Goal: Task Accomplishment & Management: Use online tool/utility

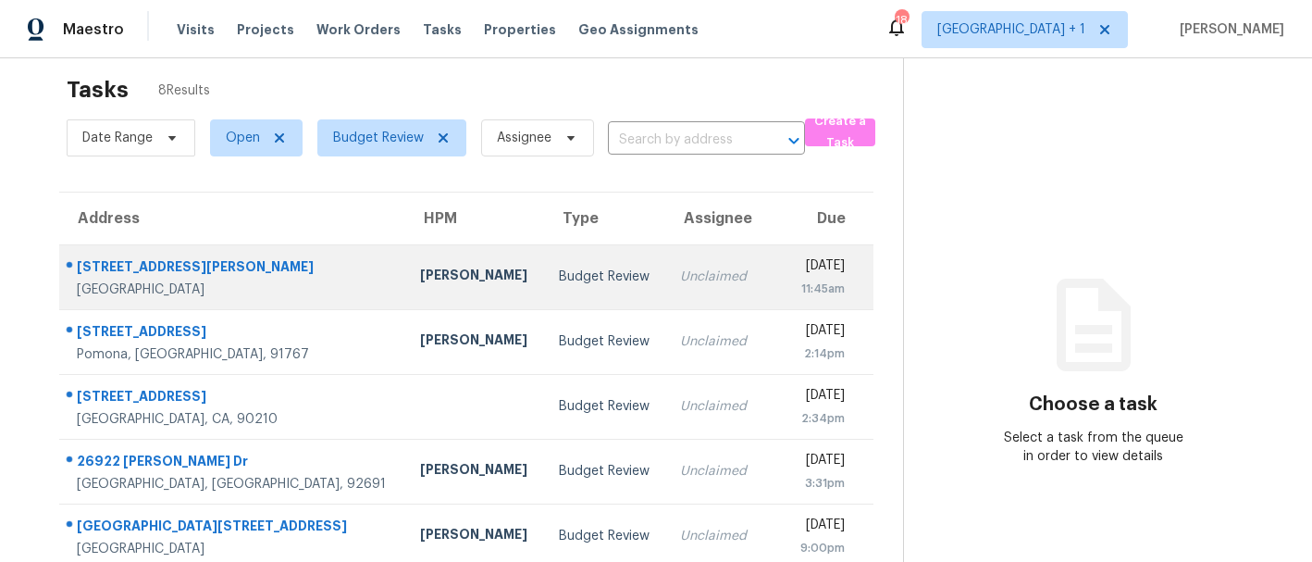
scroll to position [19, 0]
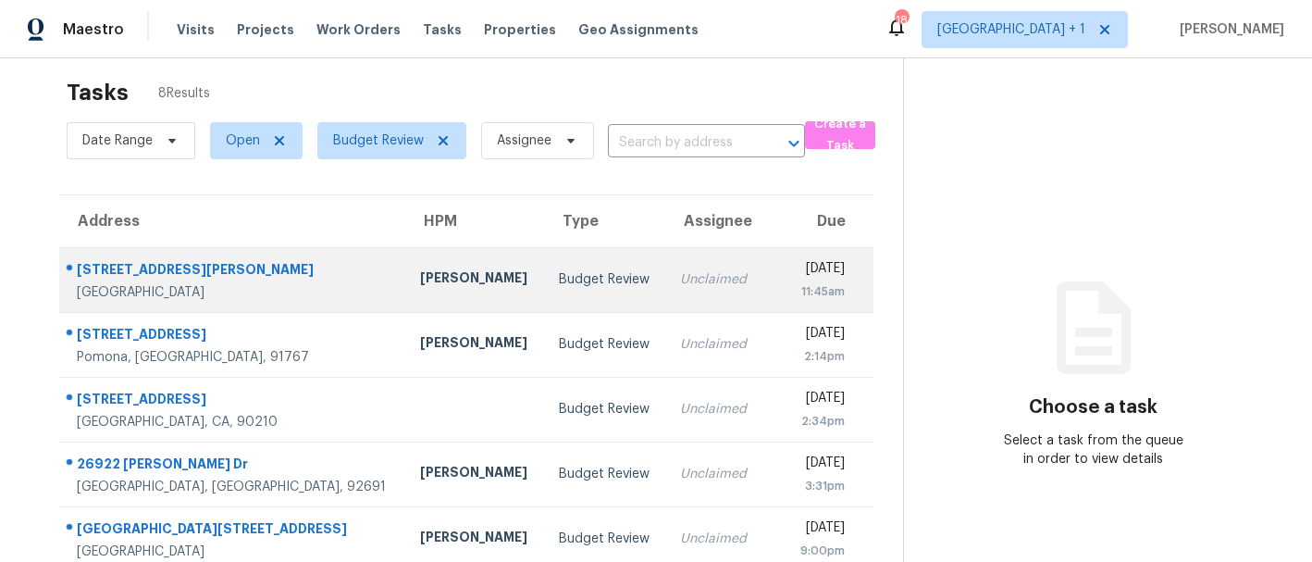
click at [420, 279] on div "[PERSON_NAME]" at bounding box center [474, 279] width 109 height 23
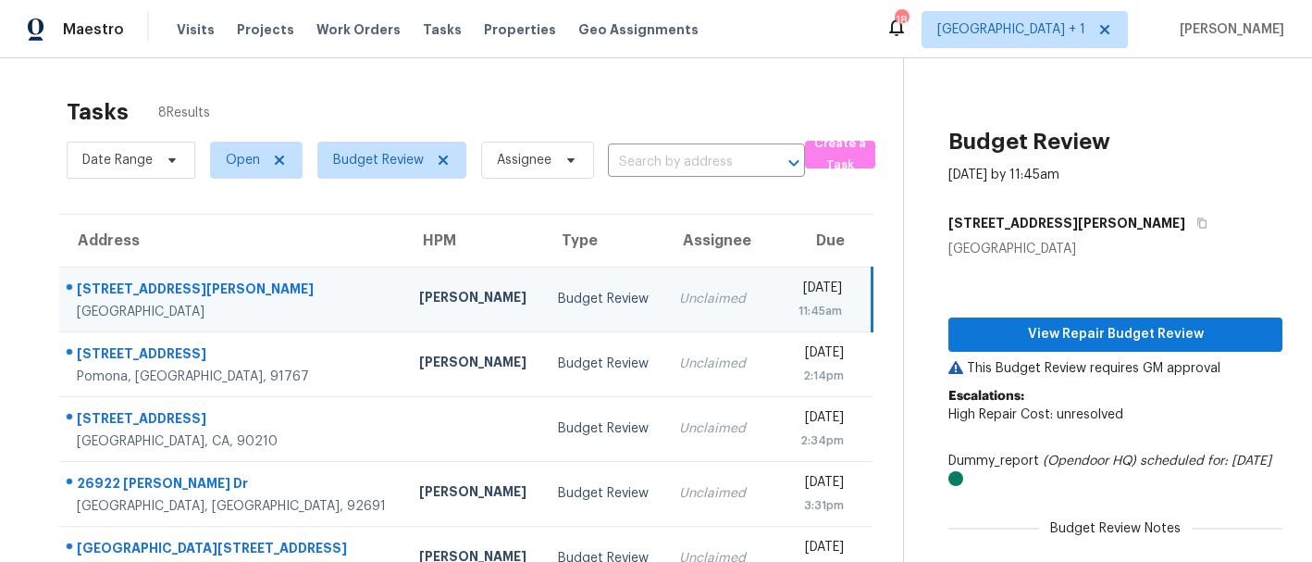
scroll to position [0, 0]
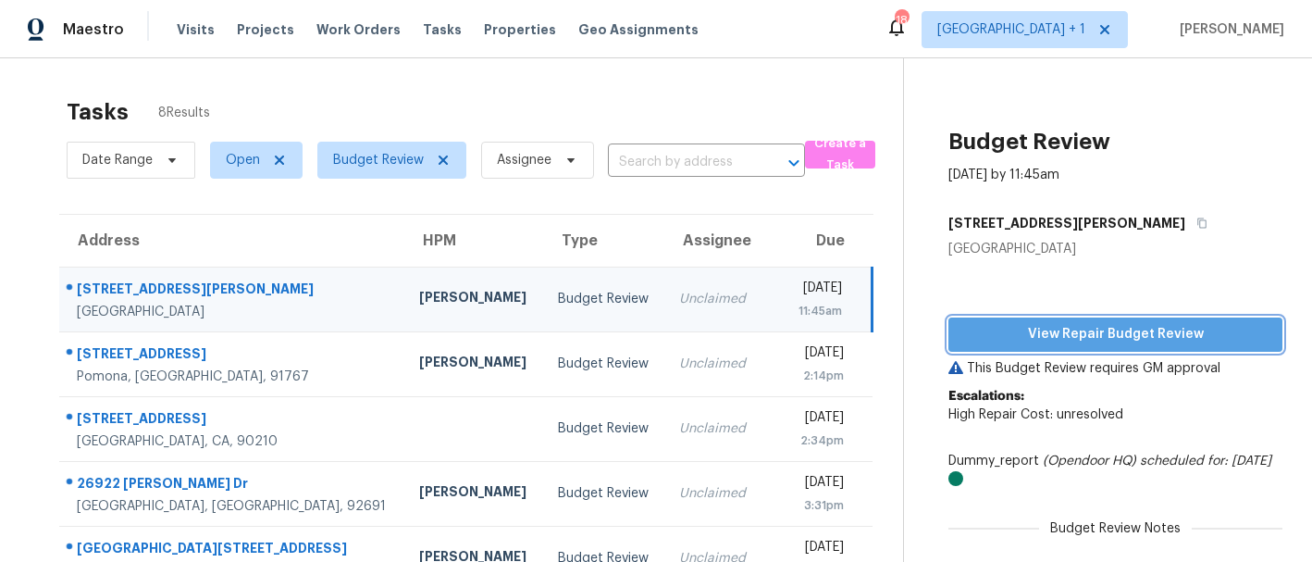
click at [1090, 332] on span "View Repair Budget Review" at bounding box center [1115, 334] width 304 height 23
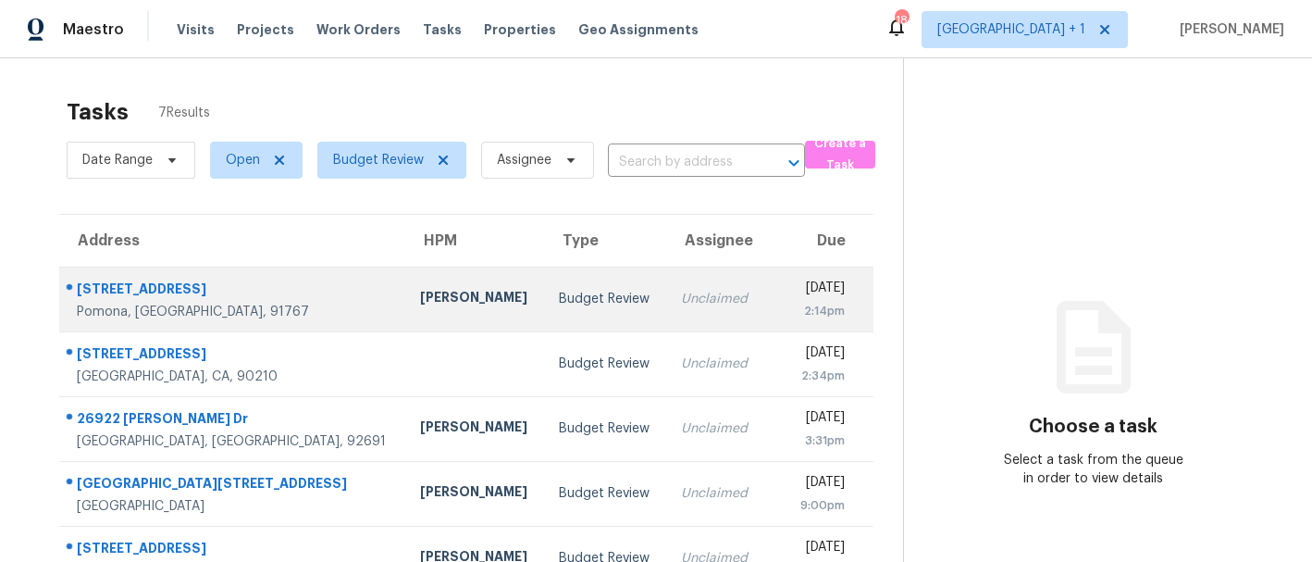
click at [420, 292] on div "Daniel Fomenko" at bounding box center [474, 299] width 109 height 23
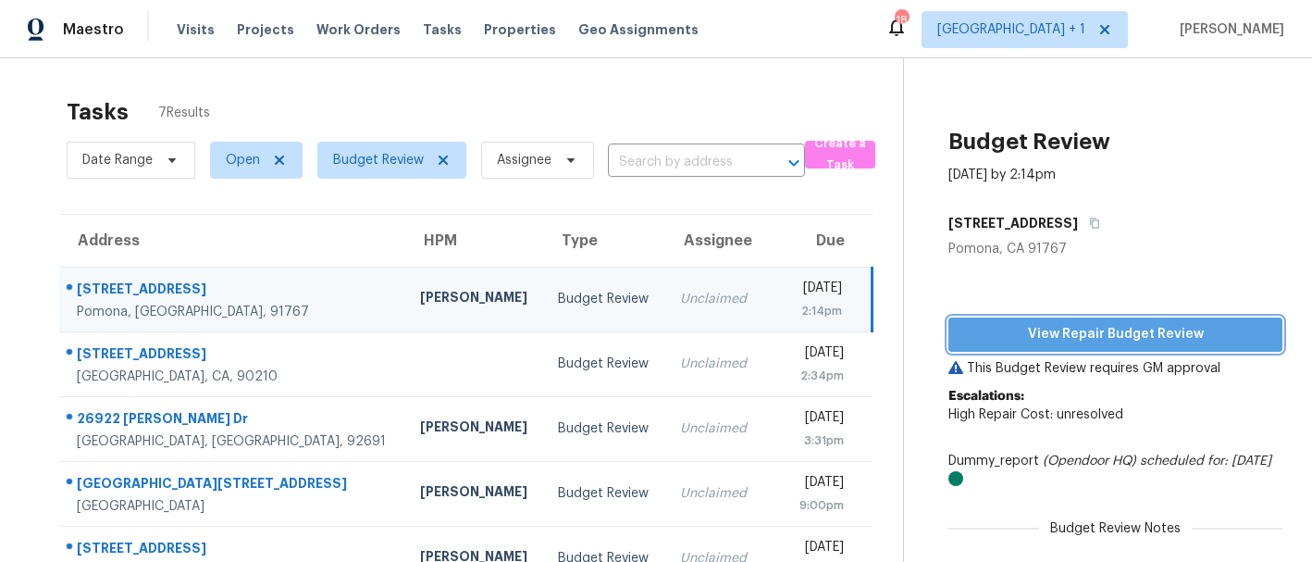
click at [1030, 330] on span "View Repair Budget Review" at bounding box center [1115, 334] width 304 height 23
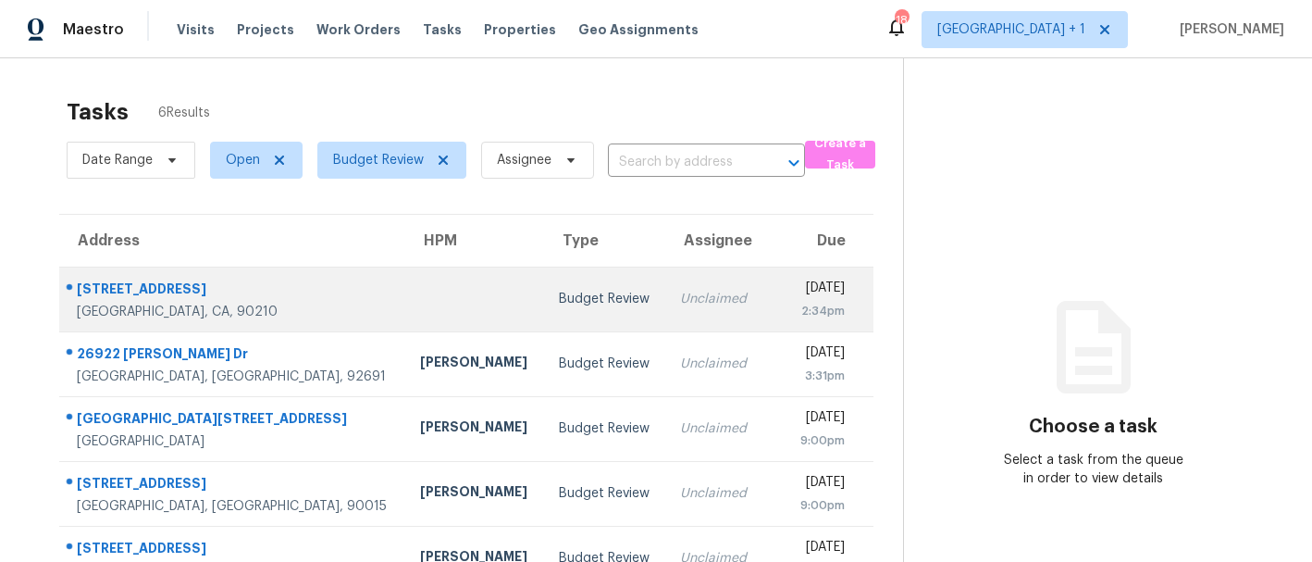
click at [420, 298] on div at bounding box center [474, 299] width 109 height 5
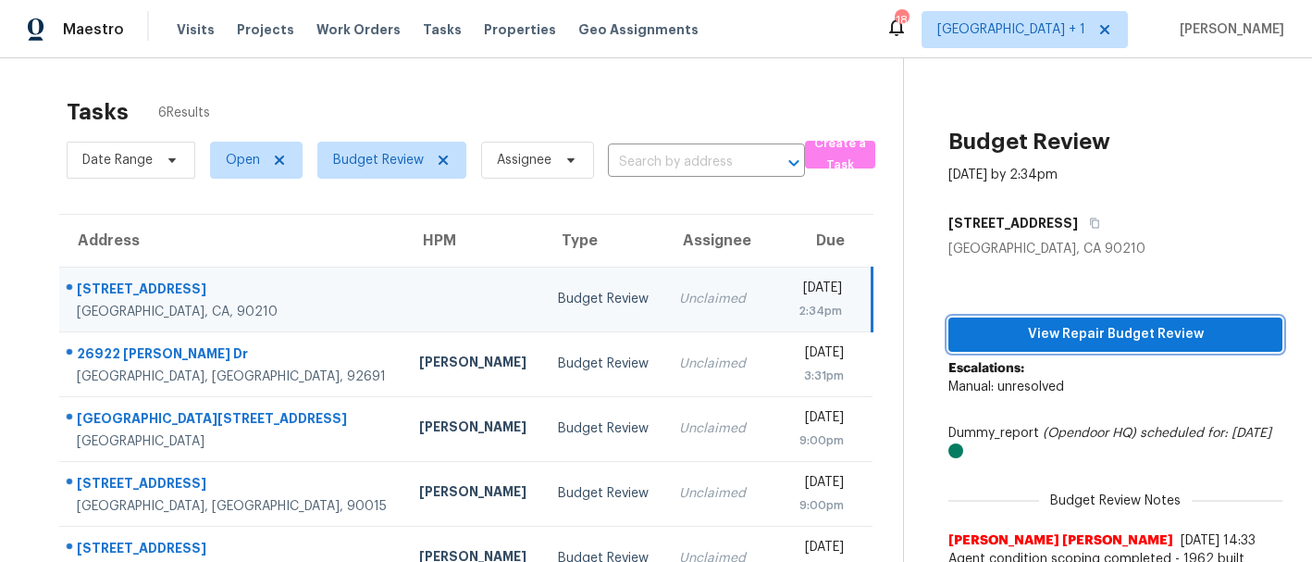
click at [1047, 336] on span "View Repair Budget Review" at bounding box center [1115, 334] width 304 height 23
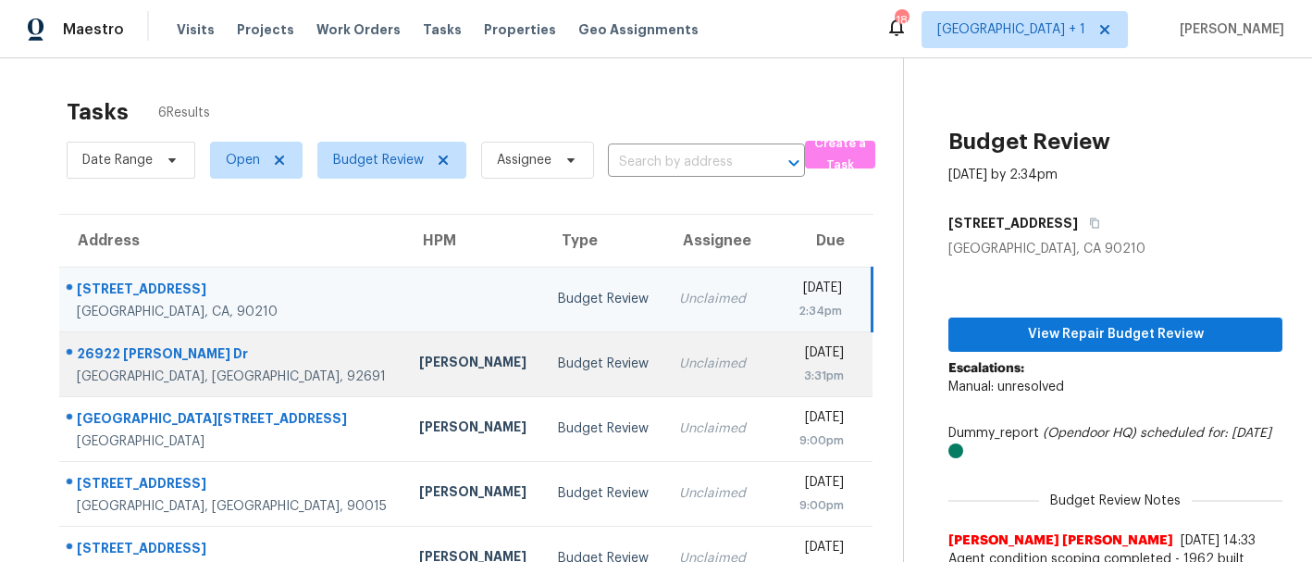
click at [419, 361] on div "[PERSON_NAME]" at bounding box center [473, 364] width 108 height 23
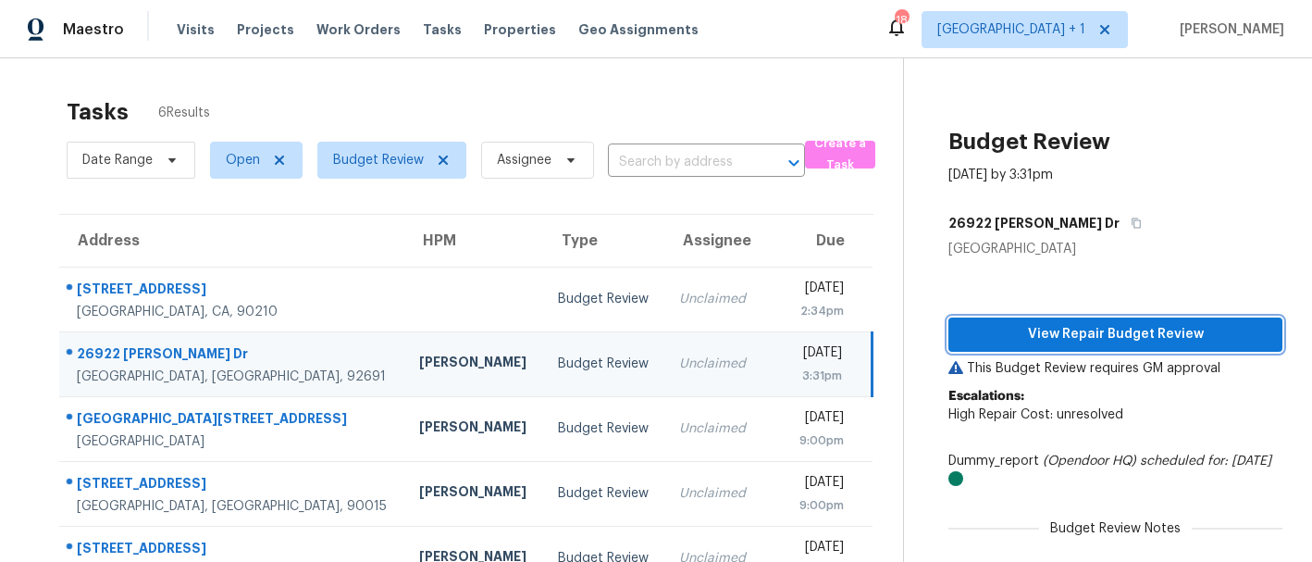
click at [1061, 337] on span "View Repair Budget Review" at bounding box center [1115, 334] width 304 height 23
